Goal: Information Seeking & Learning: Learn about a topic

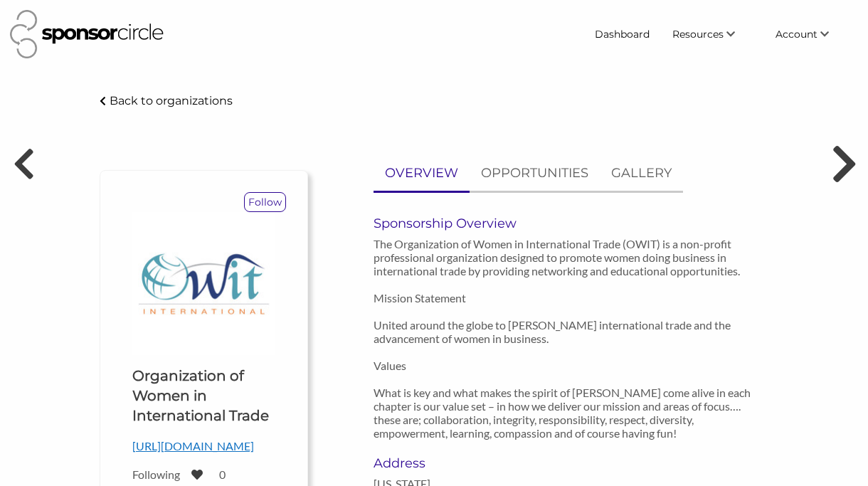
click at [816, 170] on icon at bounding box center [844, 163] width 26 height 43
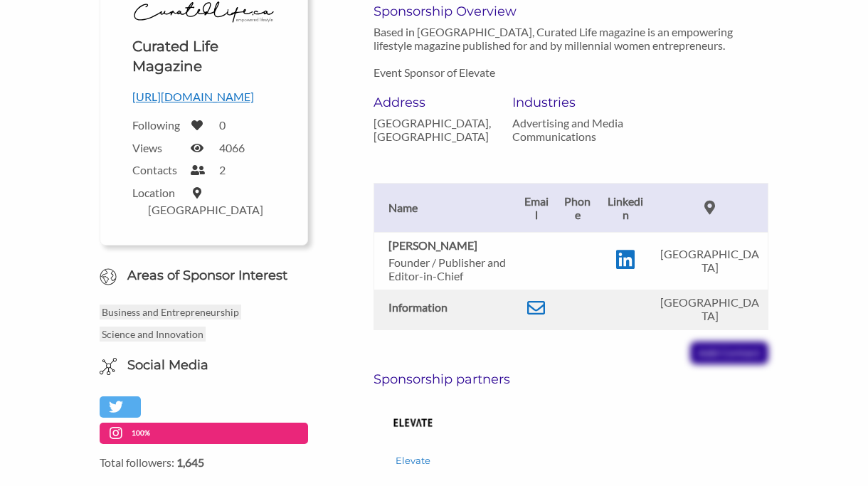
scroll to position [230, 0]
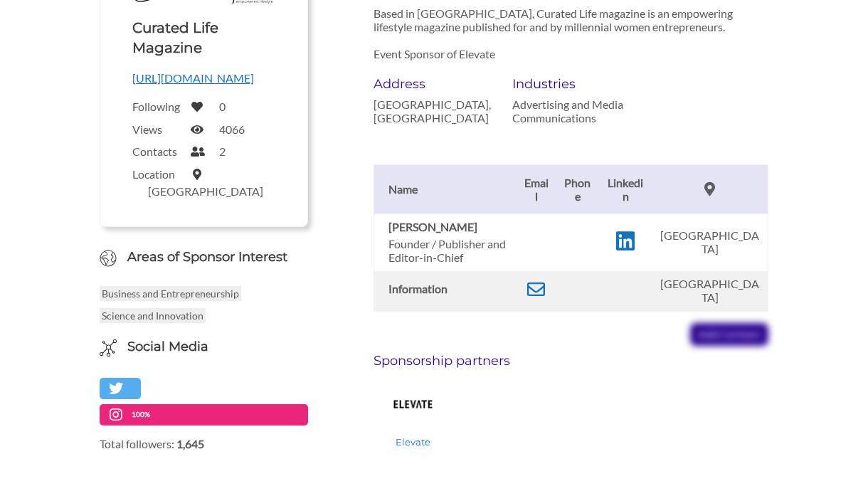
drag, startPoint x: 258, startPoint y: 78, endPoint x: 124, endPoint y: 80, distance: 134.5
click at [124, 80] on div "Upload a logo for your organization Choose Curated Life Magazine [URL][DOMAIN_N…" at bounding box center [204, 93] width 164 height 223
copy p "[URL][DOMAIN_NAME]"
click at [635, 230] on icon at bounding box center [625, 240] width 18 height 21
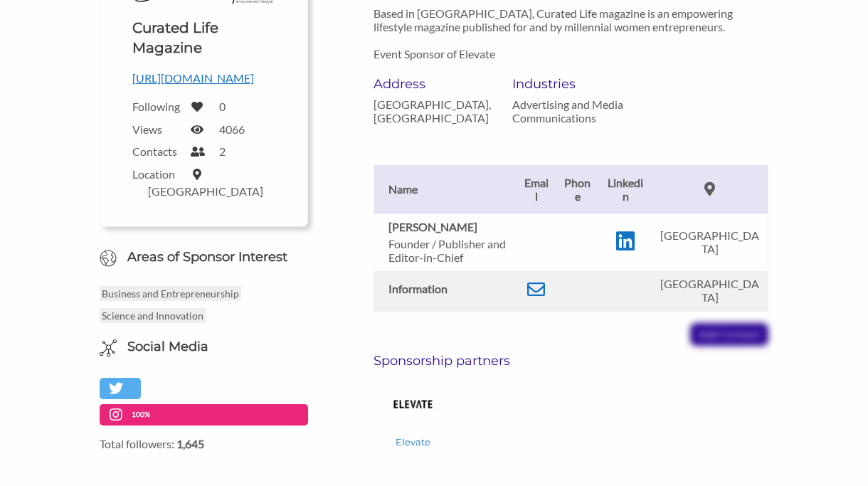
scroll to position [208, 0]
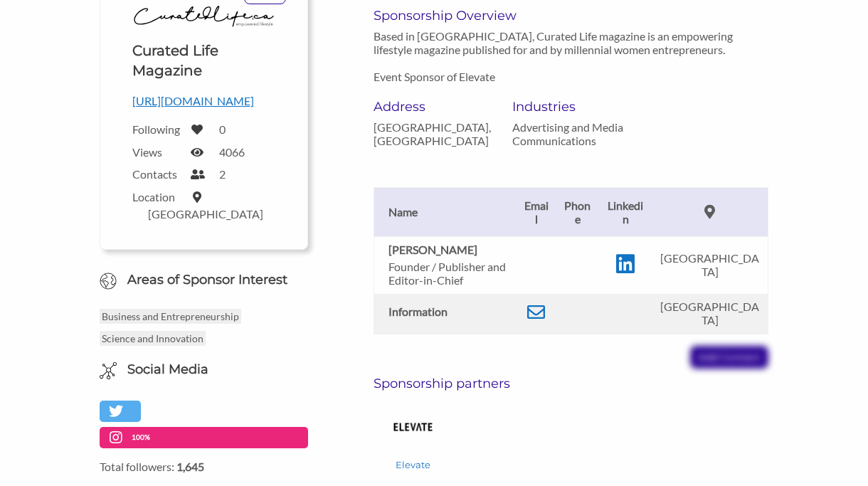
click at [276, 114] on div "Upload a logo for your organization Choose Curated Life Magazine https://curate…" at bounding box center [204, 115] width 164 height 223
drag, startPoint x: 255, startPoint y: 98, endPoint x: 127, endPoint y: 104, distance: 128.2
click at [127, 104] on div "Upload a logo for your organization Choose Curated Life Magazine https://curate…" at bounding box center [204, 115] width 164 height 223
copy p "https://curatedlife.ca/"
click at [196, 104] on p "https://curatedlife.ca/" at bounding box center [203, 101] width 143 height 18
